Goal: Find specific page/section: Find specific page/section

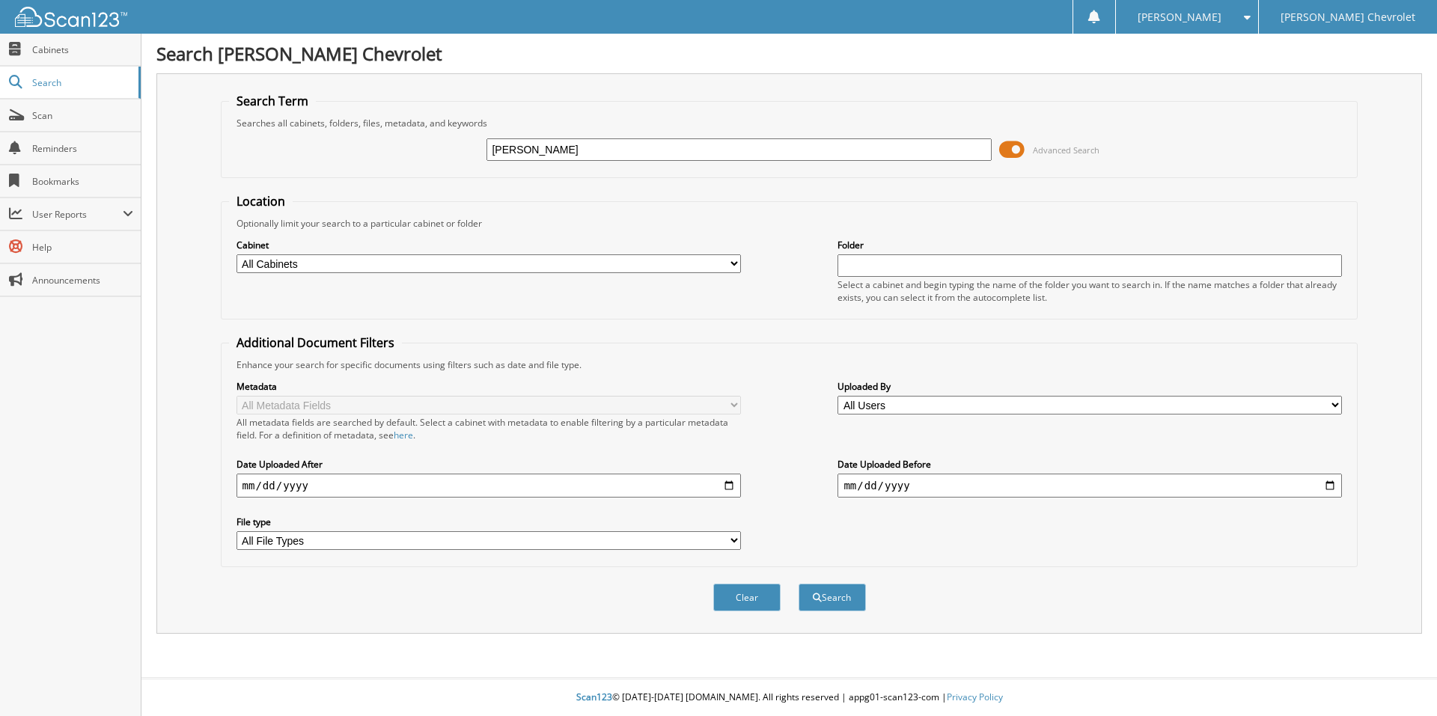
type input "[PERSON_NAME]"
click at [798, 584] on button "Search" at bounding box center [831, 598] width 67 height 28
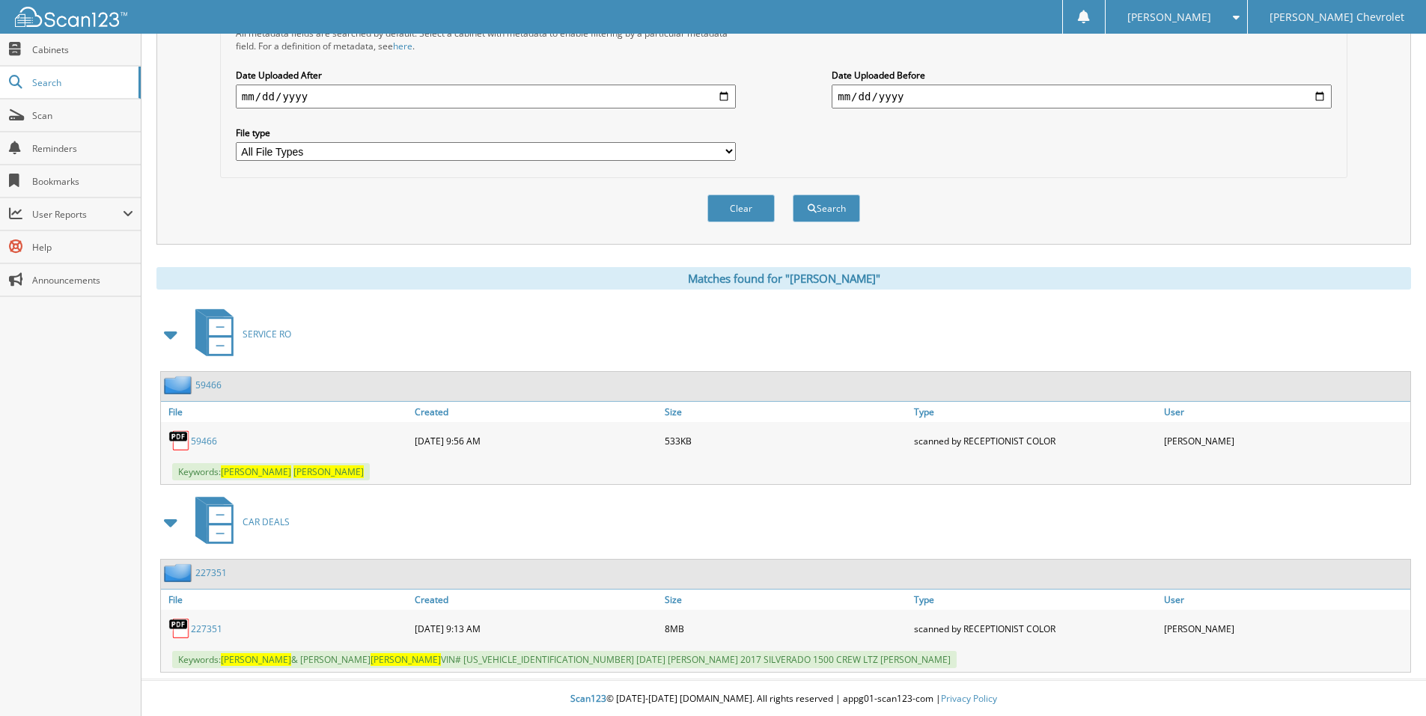
scroll to position [391, 0]
click at [197, 622] on link "227351" at bounding box center [206, 627] width 31 height 13
